Goal: Find specific page/section: Find specific page/section

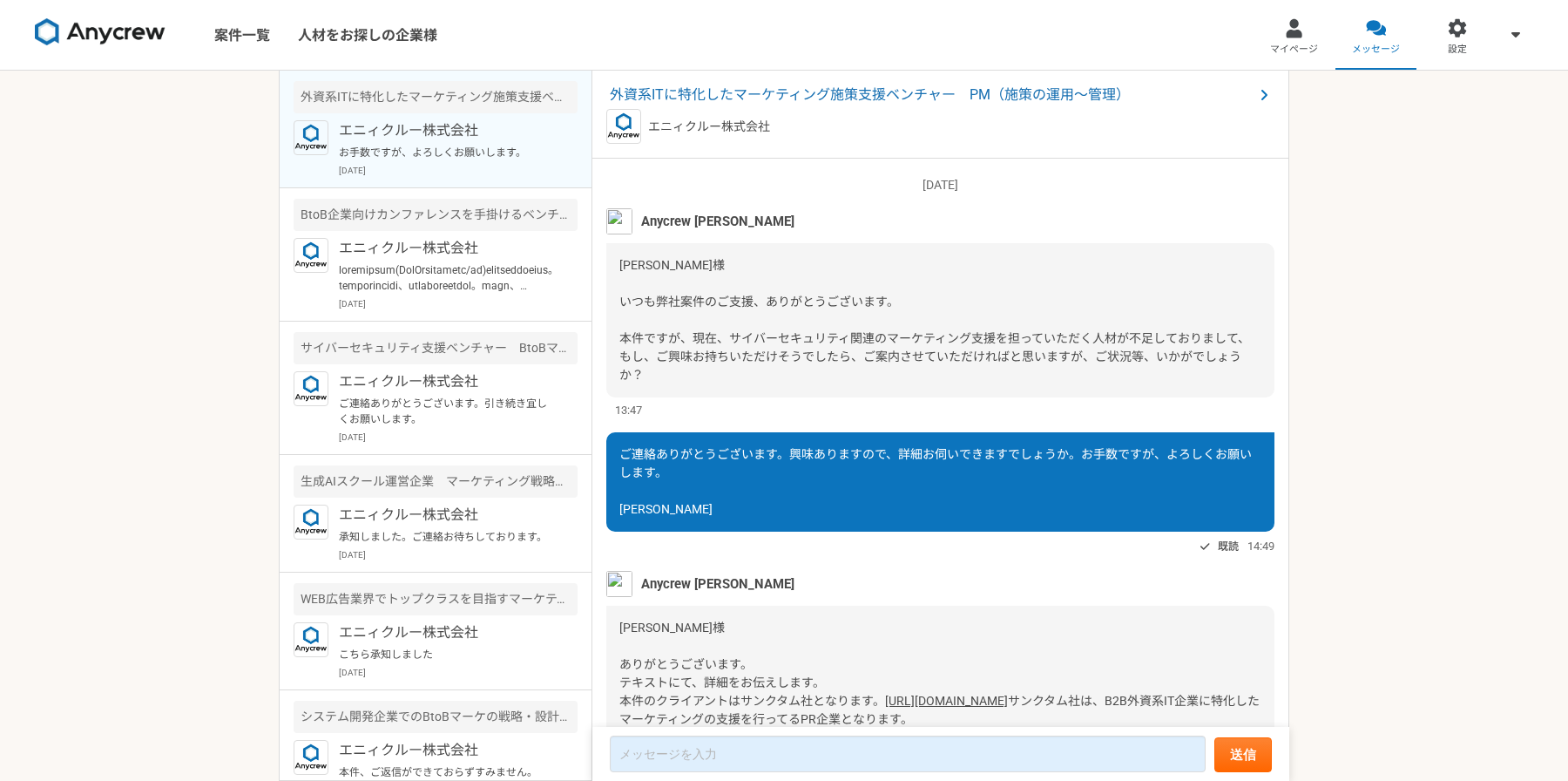
scroll to position [1811, 0]
click at [240, 43] on link "案件一覧" at bounding box center [242, 35] width 83 height 70
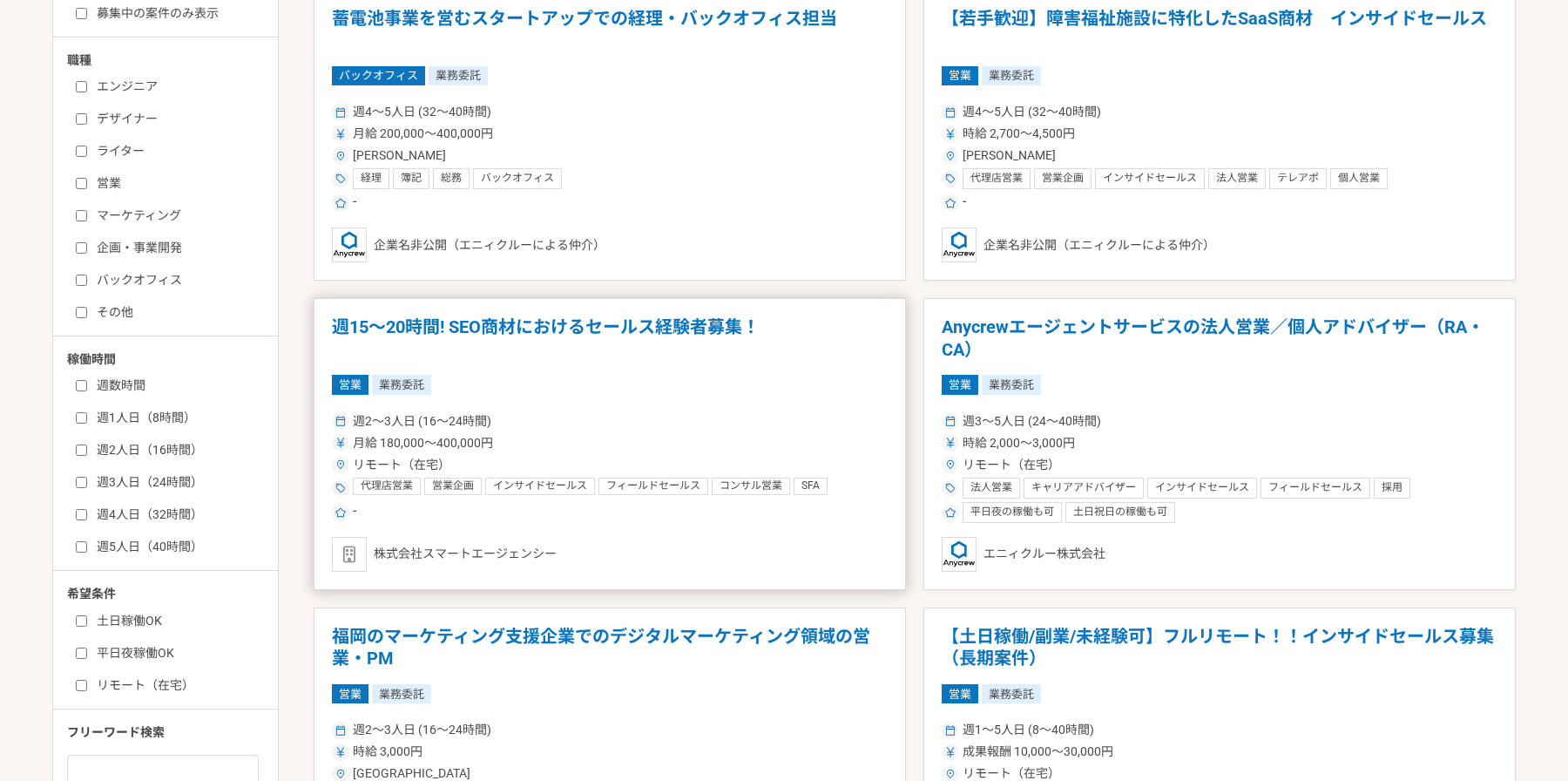
scroll to position [423, 0]
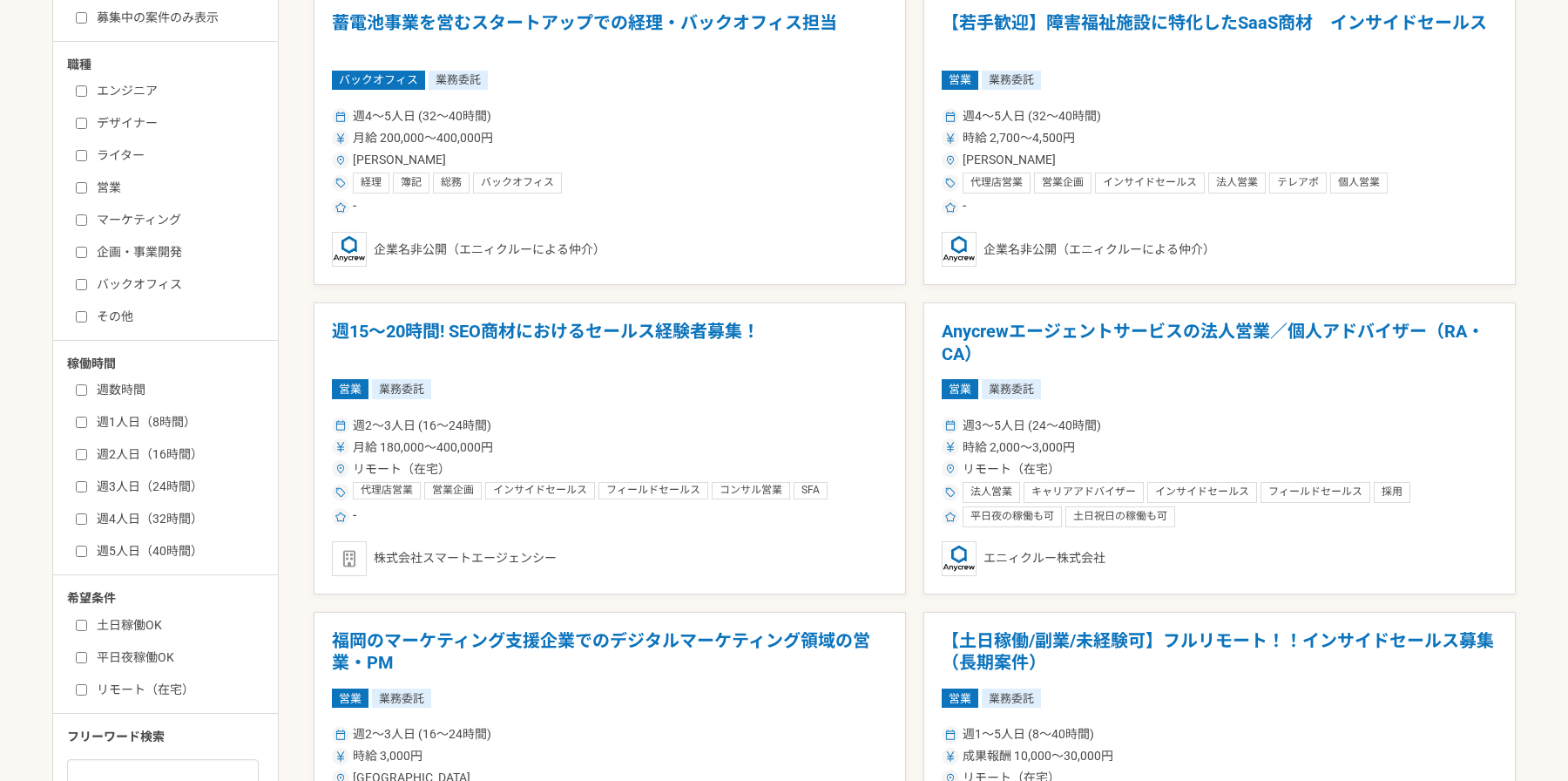
click at [184, 222] on label "マーケティング" at bounding box center [176, 220] width 200 height 18
click at [87, 222] on input "マーケティング" at bounding box center [81, 220] width 11 height 11
checkbox input "true"
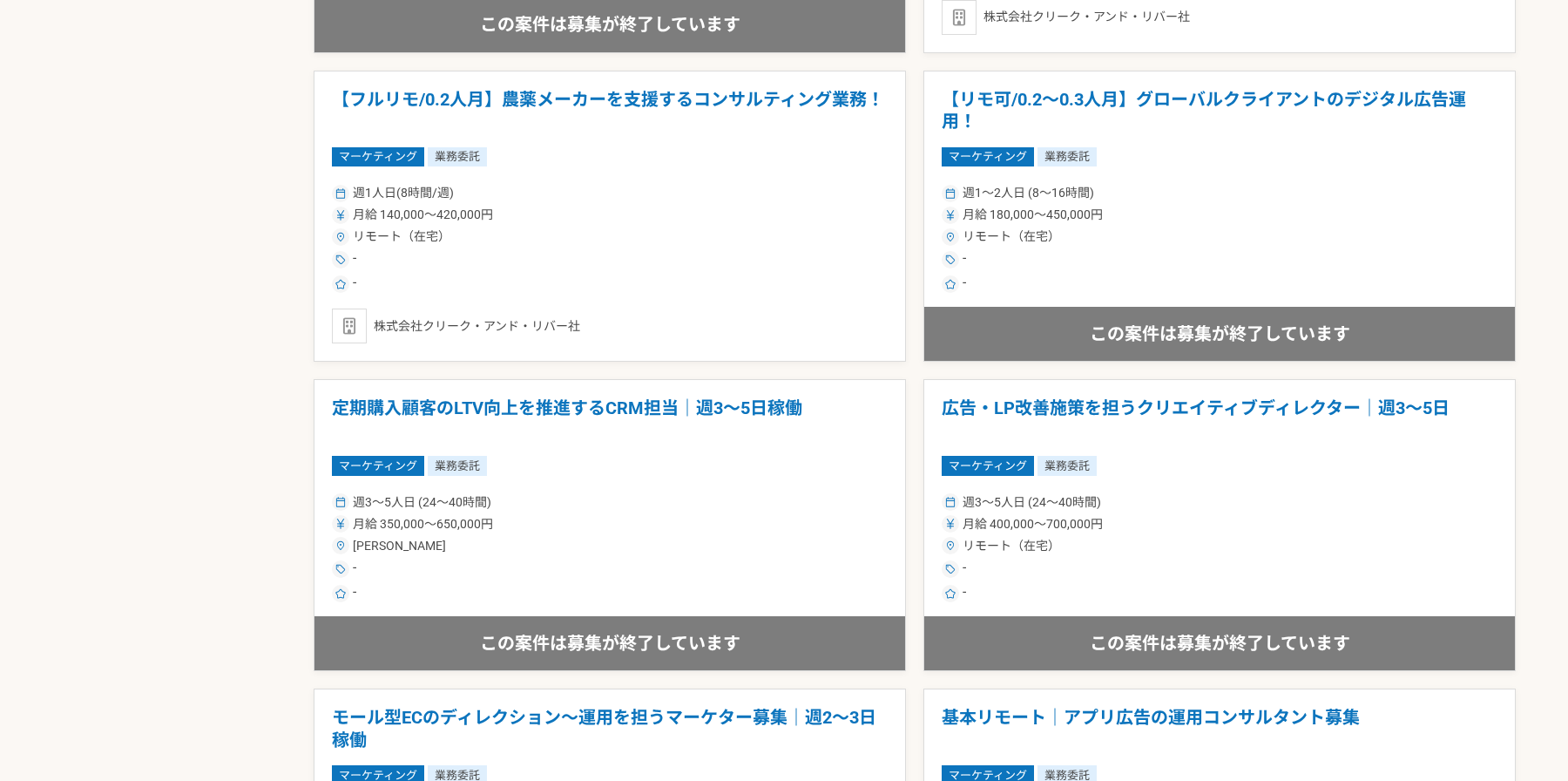
scroll to position [2072, 0]
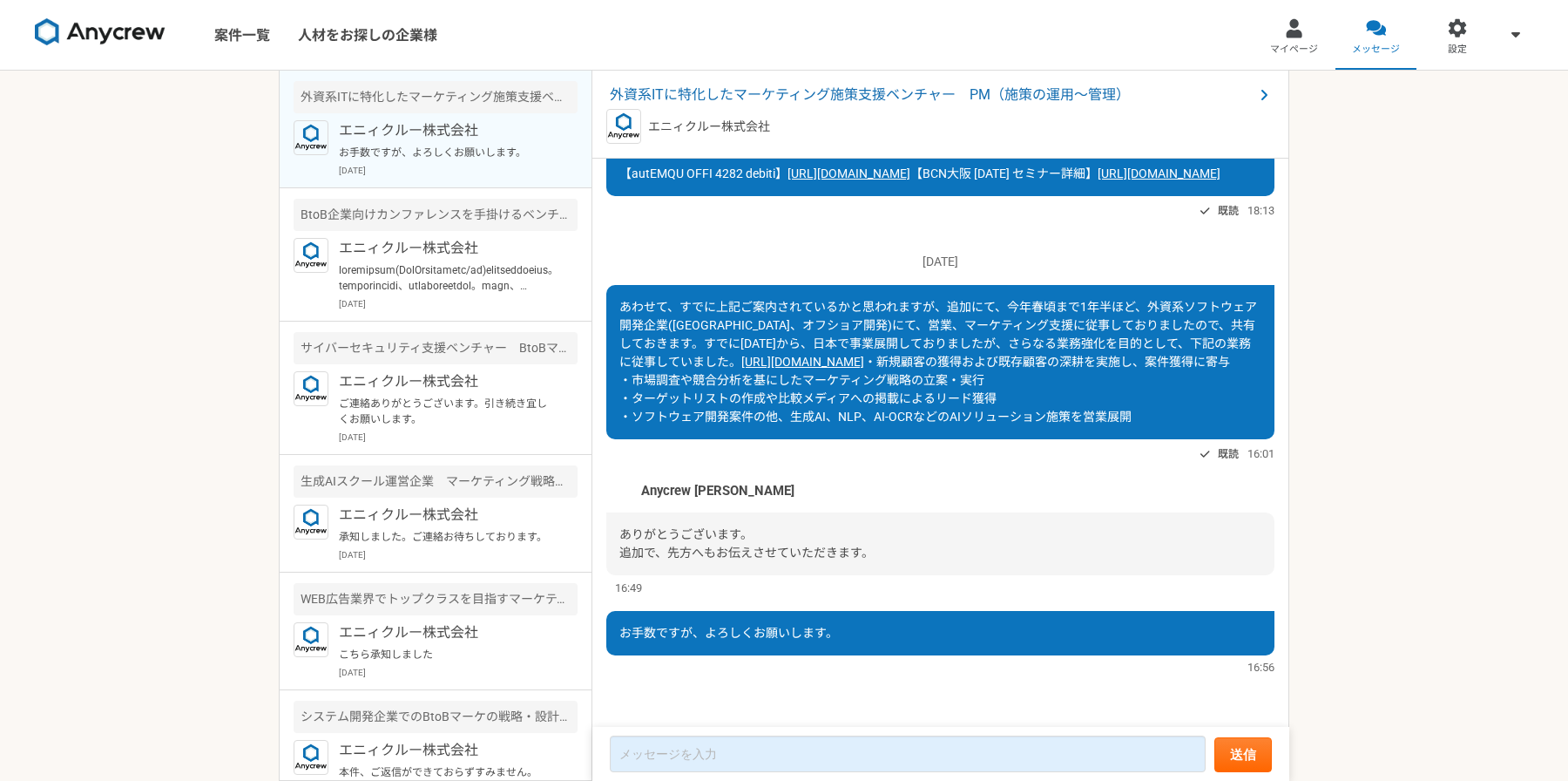
scroll to position [1811, 0]
click at [54, 11] on link at bounding box center [100, 35] width 145 height 48
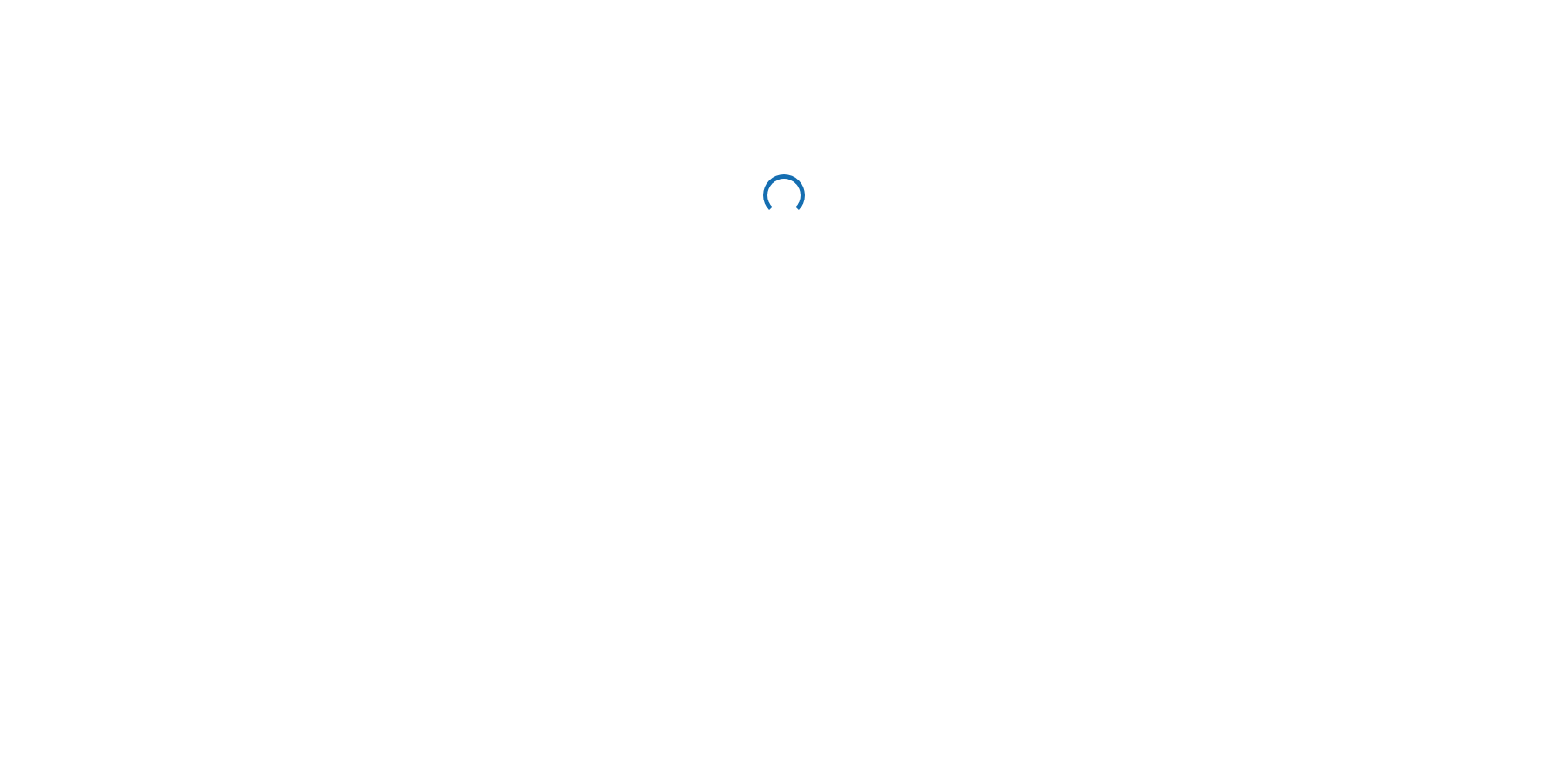
click at [65, 31] on html at bounding box center [784, 198] width 1568 height 396
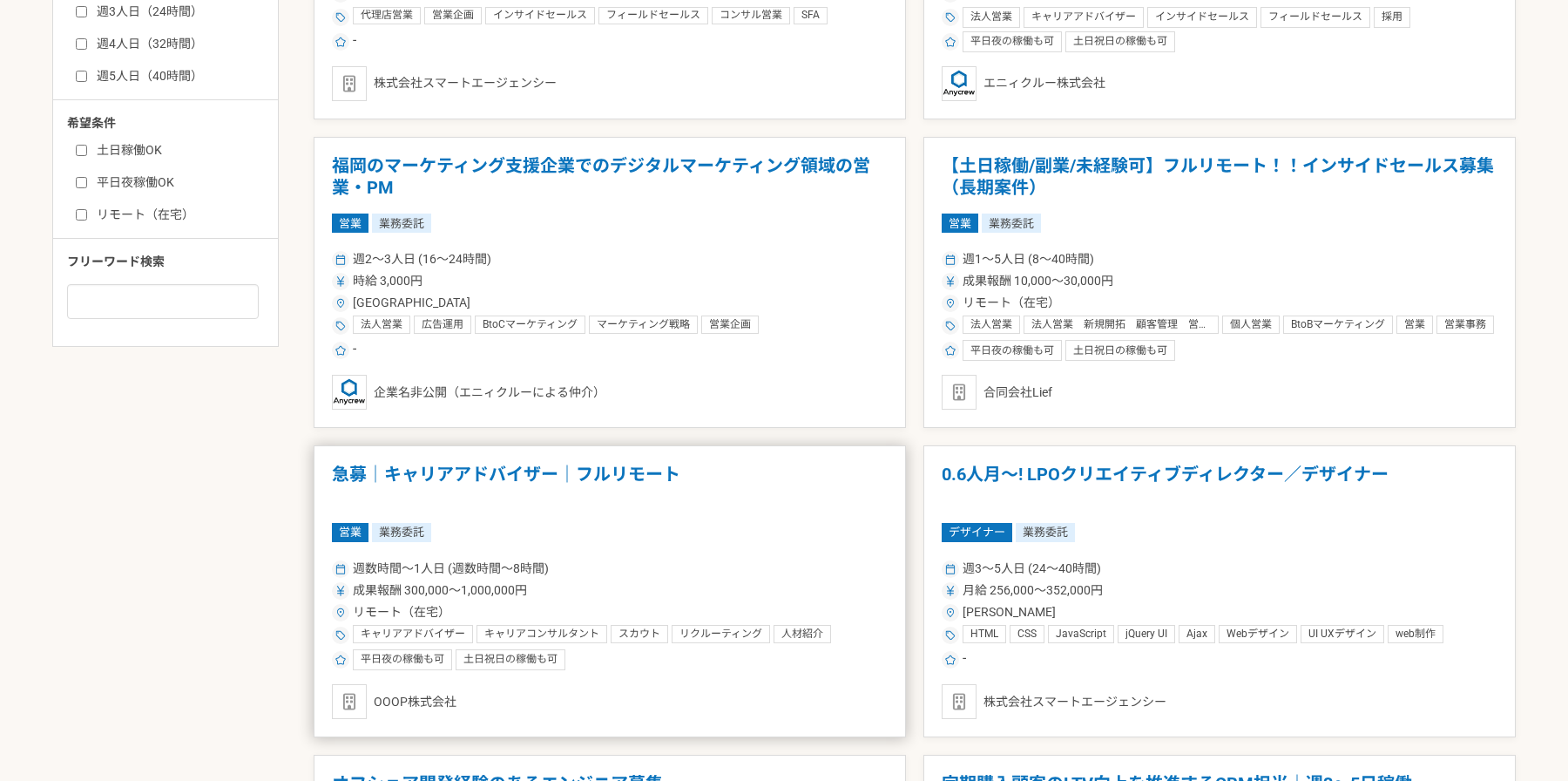
scroll to position [925, 0]
